Goal: Task Accomplishment & Management: Use online tool/utility

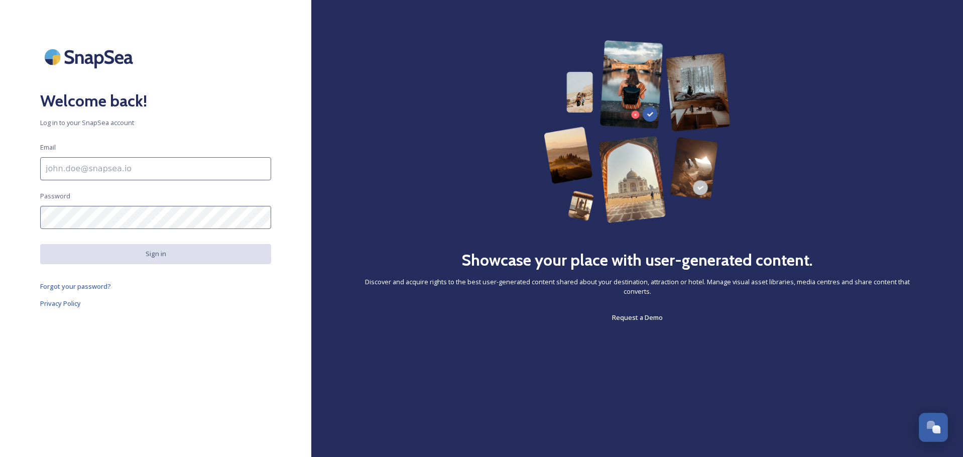
type input "[EMAIL_ADDRESS][DOMAIN_NAME]"
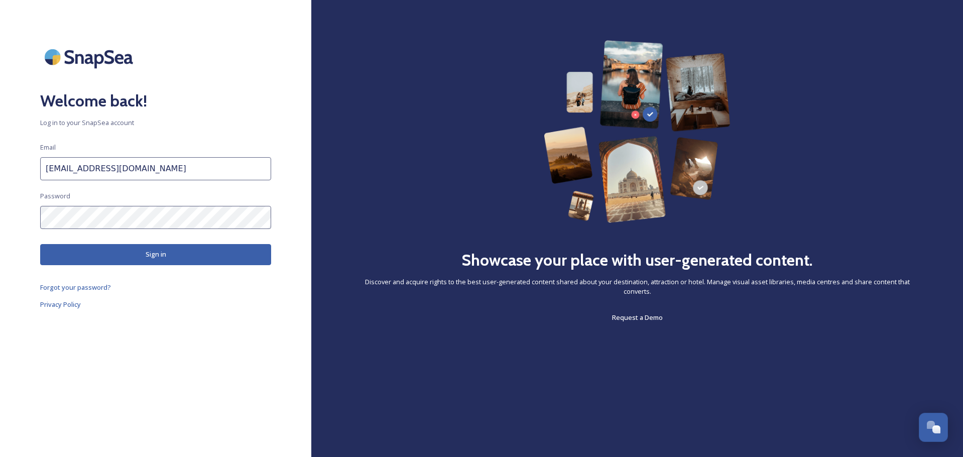
click at [138, 251] on button "Sign in" at bounding box center [155, 254] width 231 height 21
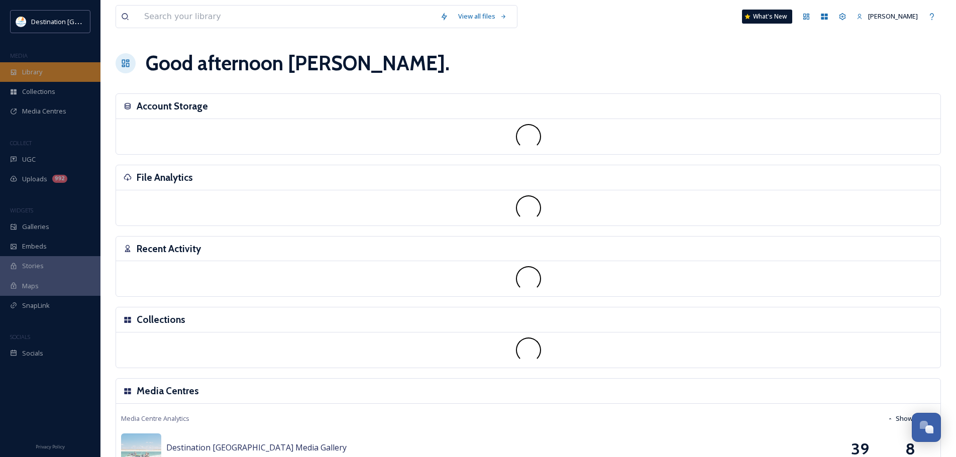
click at [33, 70] on span "Library" at bounding box center [32, 72] width 20 height 10
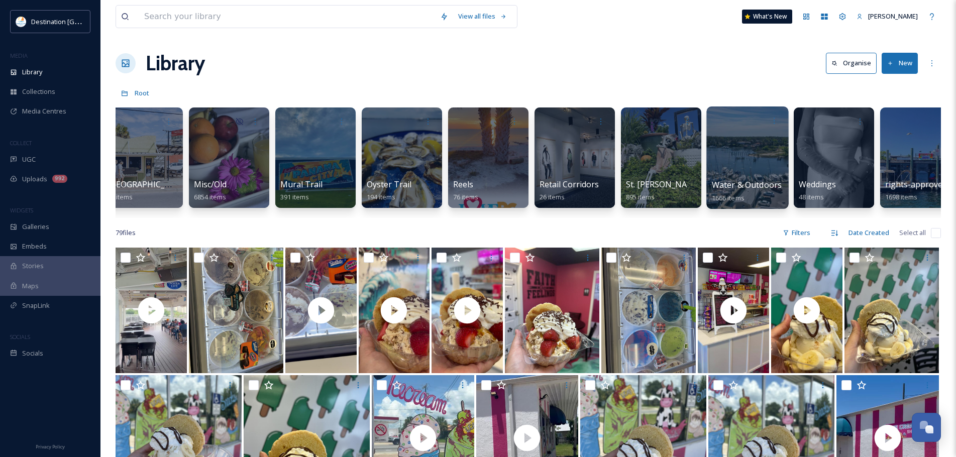
scroll to position [0, 793]
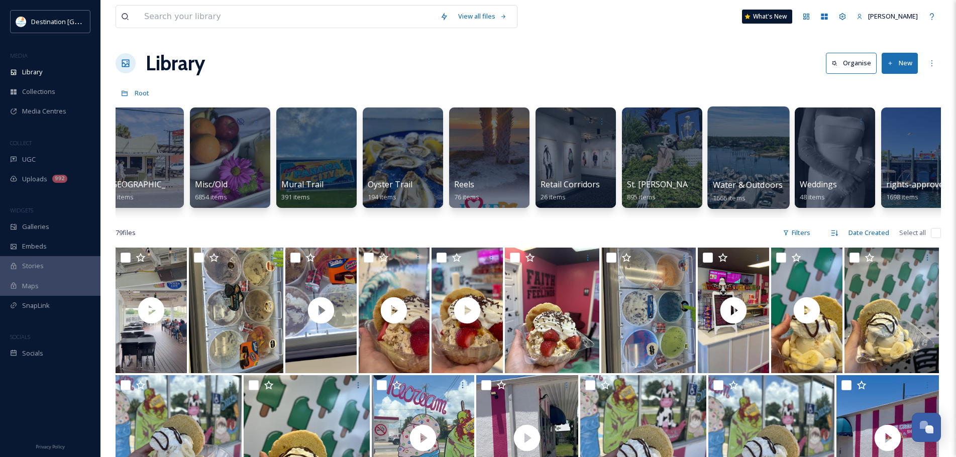
click at [740, 160] on div at bounding box center [748, 157] width 82 height 102
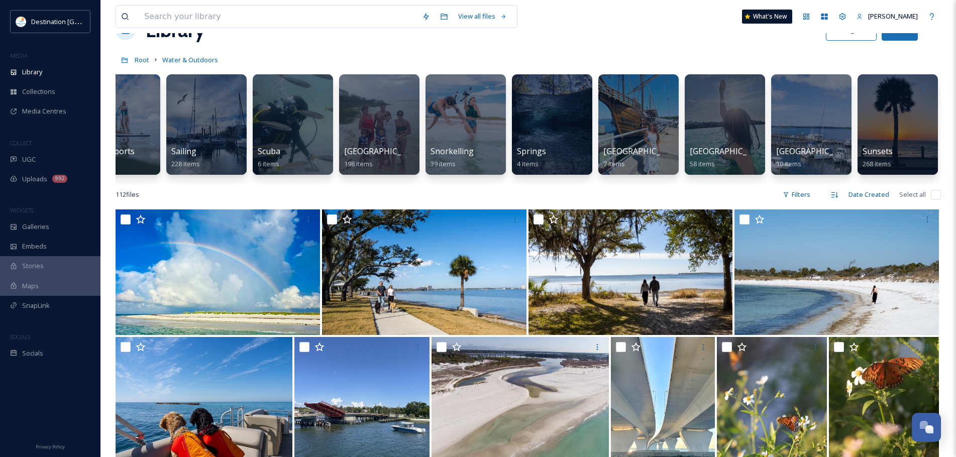
scroll to position [50, 0]
